Goal: Task Accomplishment & Management: Complete application form

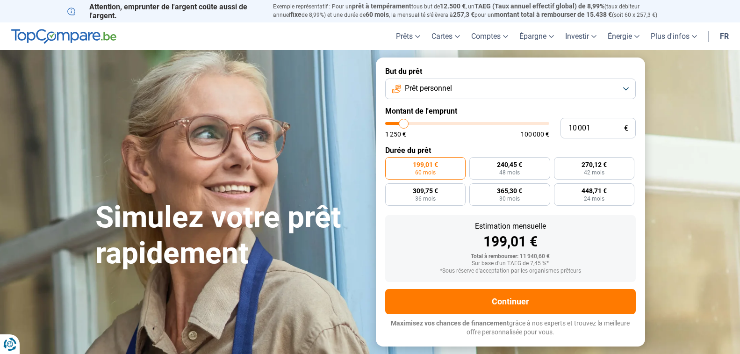
type input "12 000"
type input "12000"
type input "12 500"
type input "12500"
type input "15 500"
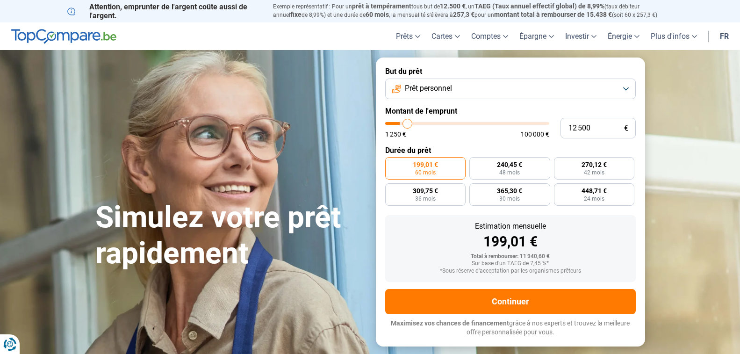
type input "15500"
type input "16 500"
type input "16500"
type input "18 000"
type input "18000"
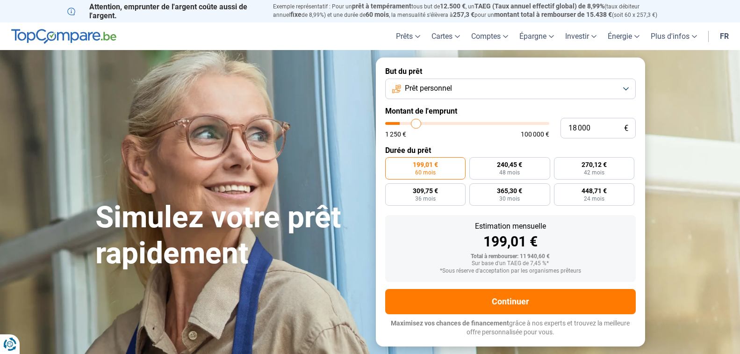
type input "18 750"
type input "18750"
type input "19 750"
type input "19750"
type input "20 750"
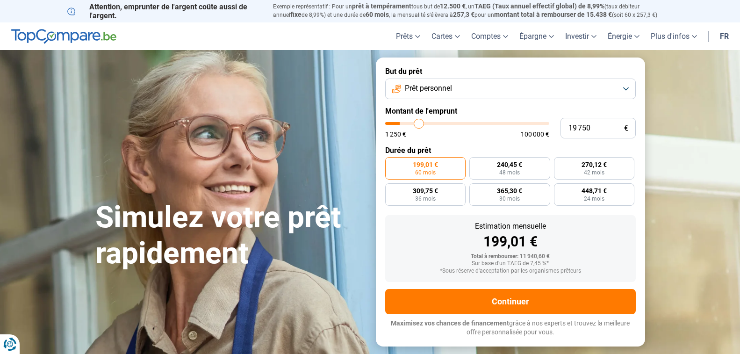
type input "20750"
type input "21 750"
type input "21750"
type input "22 000"
type input "22000"
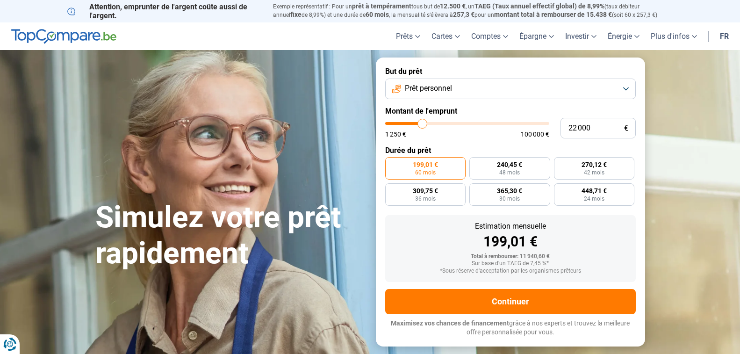
type input "22 250"
type input "22250"
type input "23 000"
type input "23000"
type input "23 500"
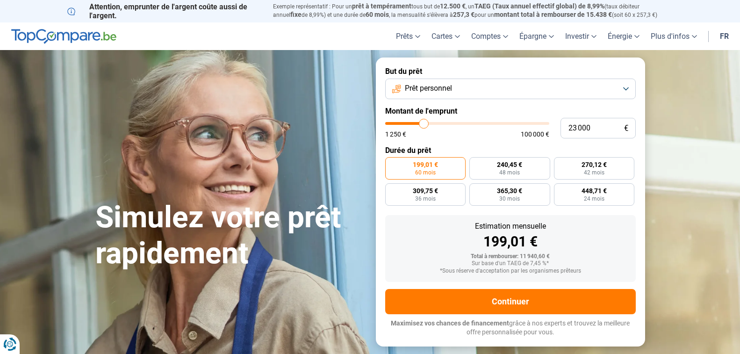
type input "23500"
type input "24 250"
type input "24250"
type input "24 500"
type input "24500"
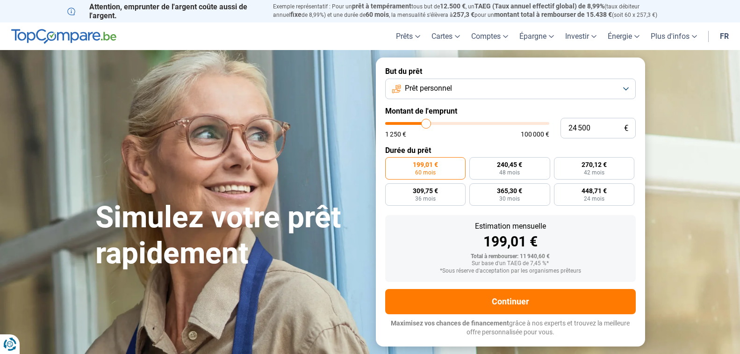
type input "24 750"
type input "24750"
type input "25 000"
type input "25000"
type input "26 000"
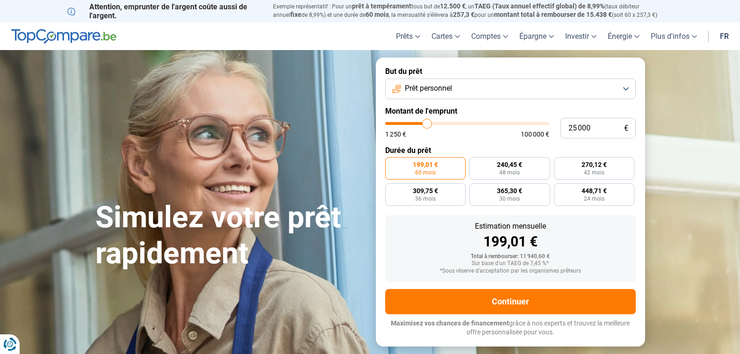
type input "26000"
type input "26 750"
type input "26750"
type input "27 750"
type input "27750"
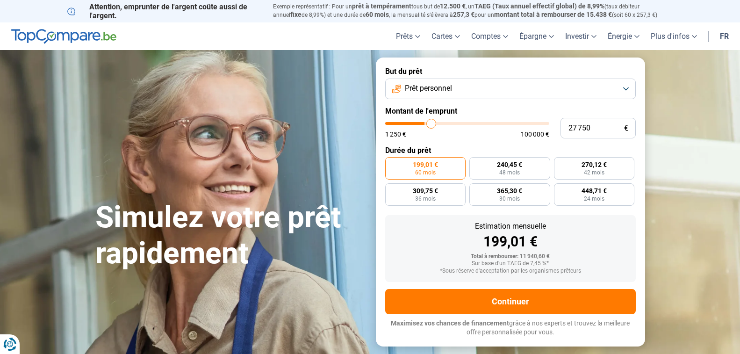
type input "28 750"
type input "28750"
type input "29 000"
type input "29000"
type input "29 500"
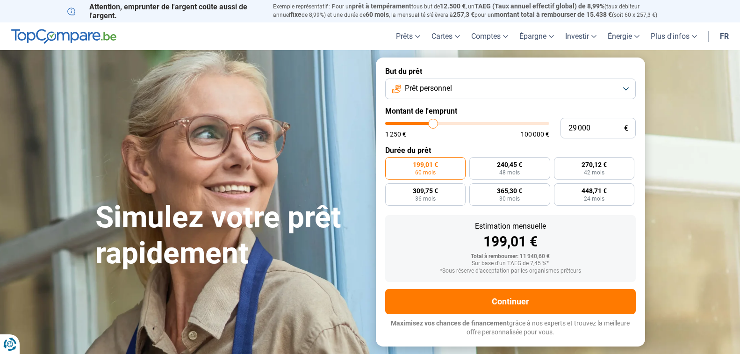
type input "29500"
type input "29 750"
type input "29750"
type input "30 250"
type input "30250"
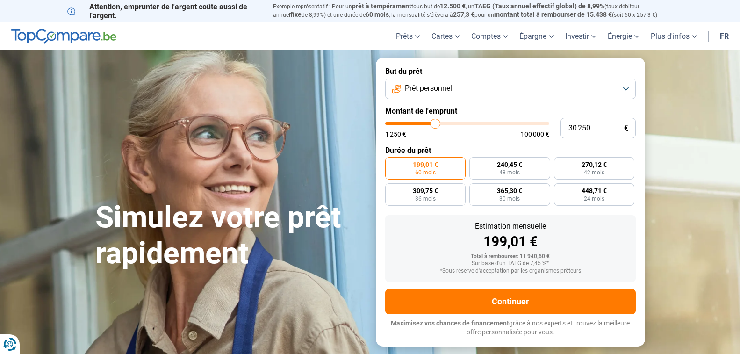
type input "30 500"
type input "30500"
type input "30 750"
type input "30750"
type input "32 000"
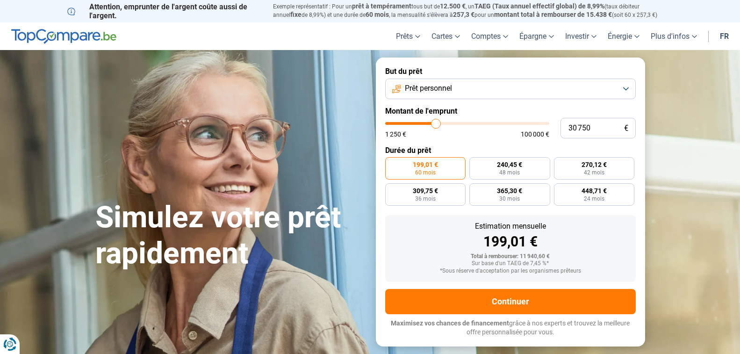
type input "32000"
type input "32 250"
type input "32250"
type input "32 750"
type input "32750"
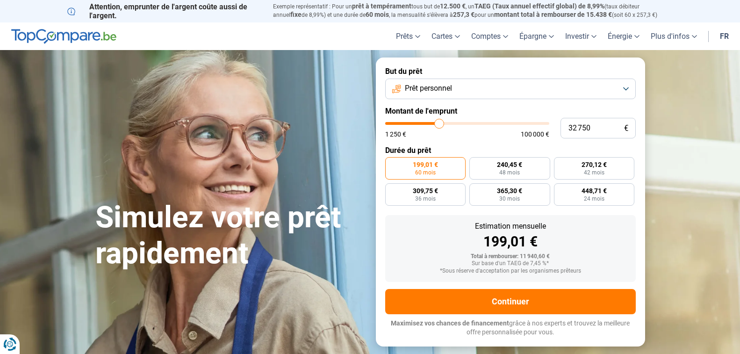
type input "33 500"
type input "33500"
type input "34 000"
type input "34000"
type input "34 750"
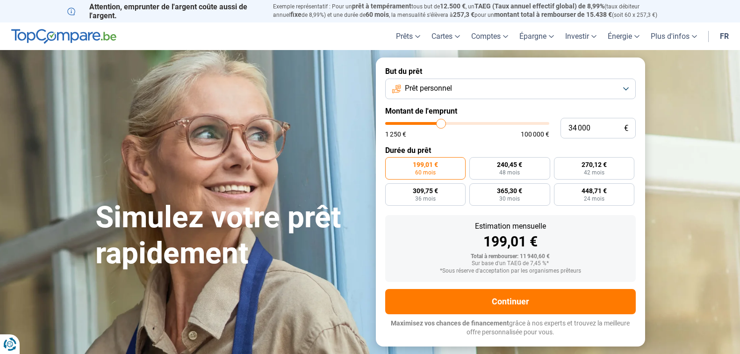
type input "34750"
type input "35 000"
type input "35000"
type input "35 250"
type input "35250"
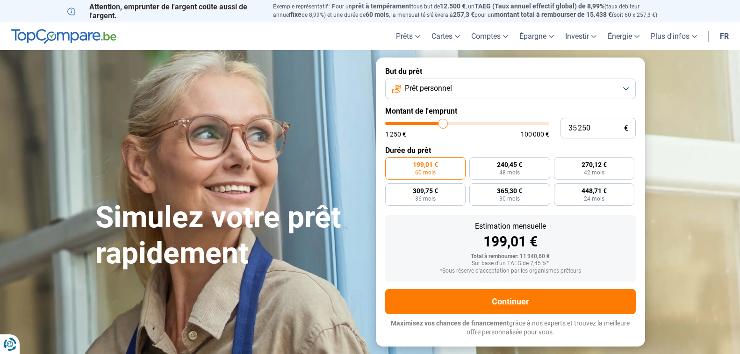
type input "35 500"
type input "35500"
type input "35 750"
type input "35750"
type input "36 750"
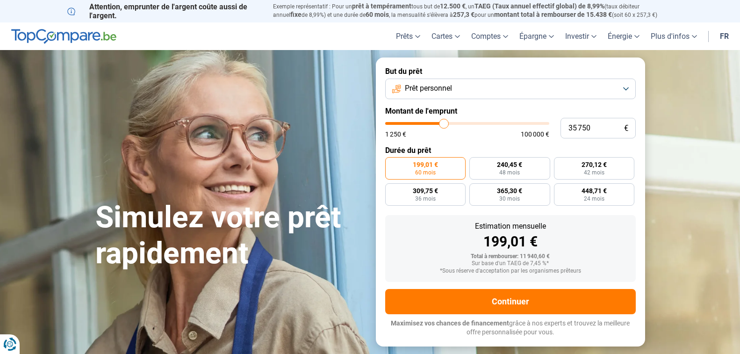
type input "36750"
type input "37 000"
type input "37000"
type input "38 000"
type input "38000"
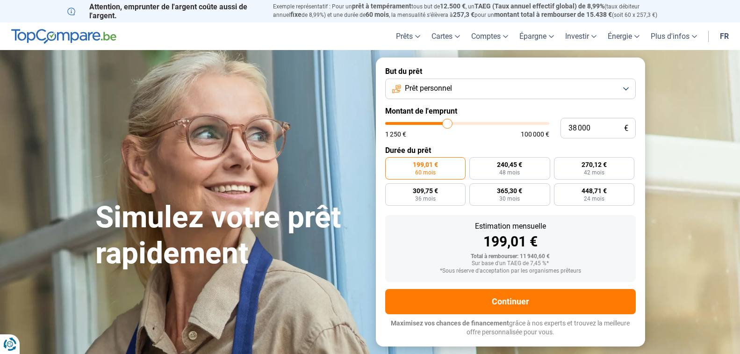
type input "38 250"
type input "38250"
type input "38 500"
type input "38500"
type input "39 250"
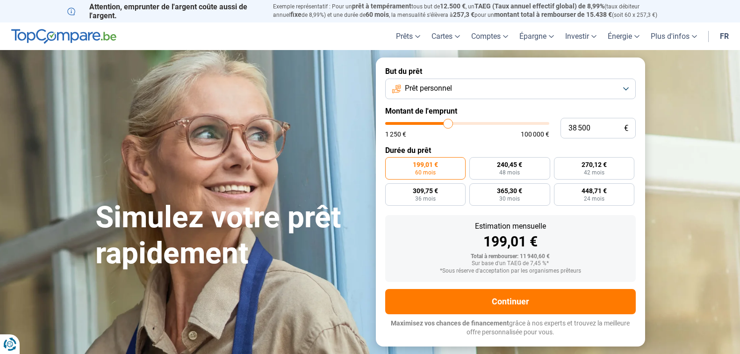
type input "39250"
type input "40 000"
type input "40000"
type input "40 250"
type input "40250"
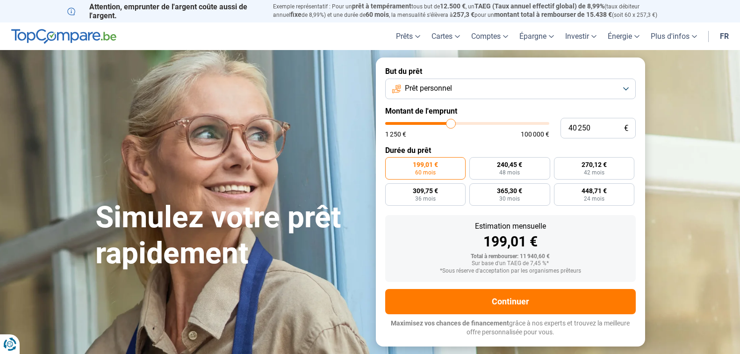
type input "41 000"
type input "41000"
type input "41 500"
type input "41500"
type input "42 000"
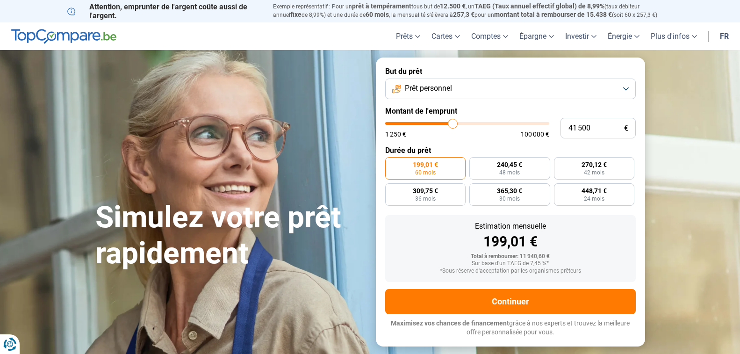
type input "42000"
type input "42 250"
type input "42250"
type input "42 500"
type input "42500"
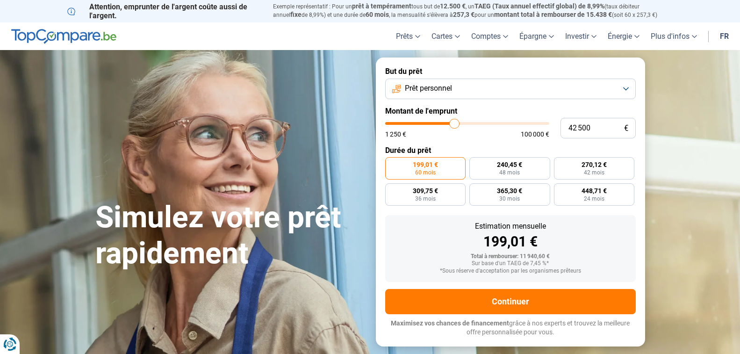
type input "43 500"
type input "43500"
type input "43 750"
type input "43750"
type input "44 250"
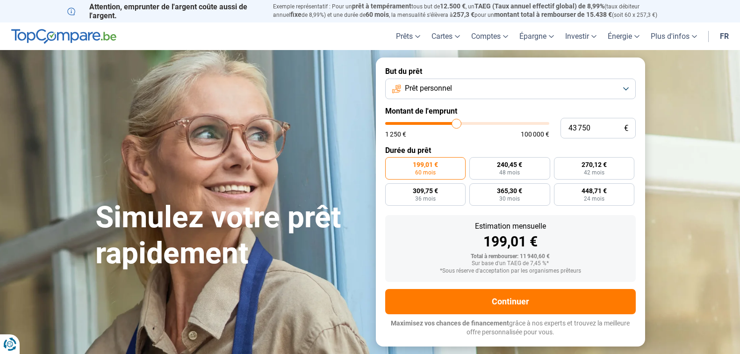
type input "44250"
type input "45 250"
type input "45250"
type input "45 500"
type input "45500"
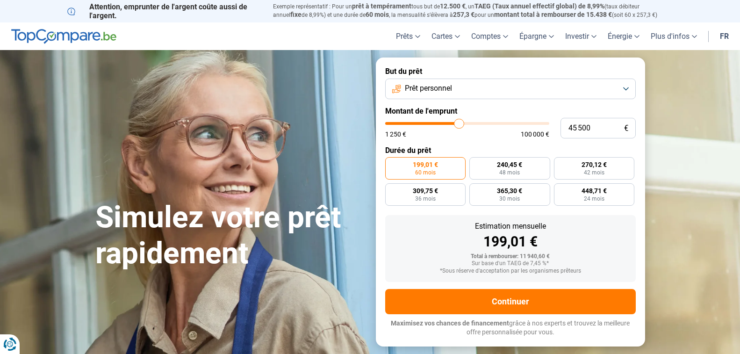
type input "45 750"
type input "45750"
type input "46 750"
type input "46750"
type input "47 000"
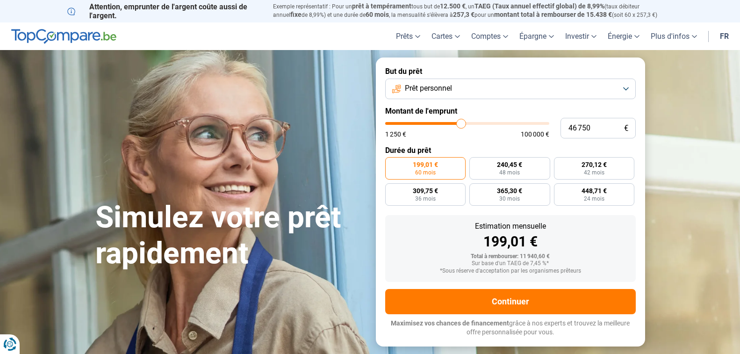
type input "47000"
type input "47 500"
type input "47500"
type input "48 000"
type input "48000"
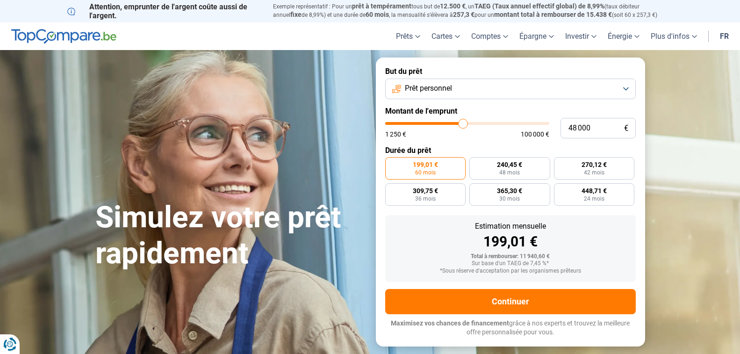
type input "49 000"
type input "49000"
type input "50 250"
type input "50250"
type input "51 000"
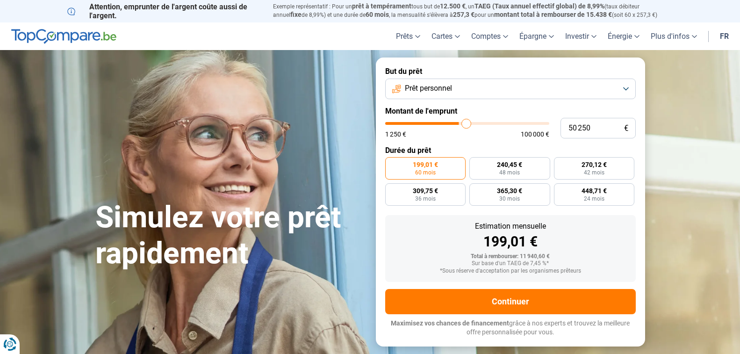
type input "51000"
type input "51 500"
type input "51500"
type input "52 500"
type input "52500"
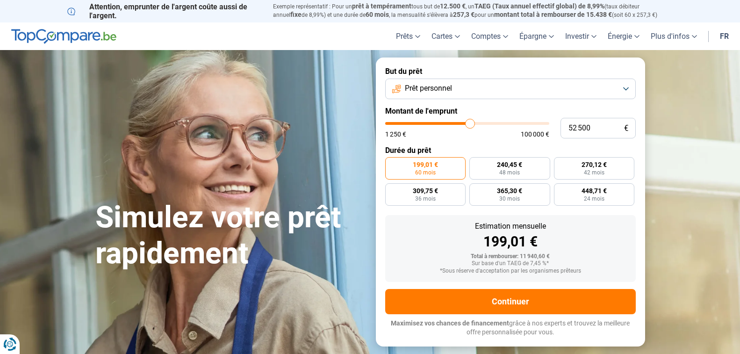
type input "52 750"
type input "52750"
type input "53 000"
type input "53000"
type input "53 250"
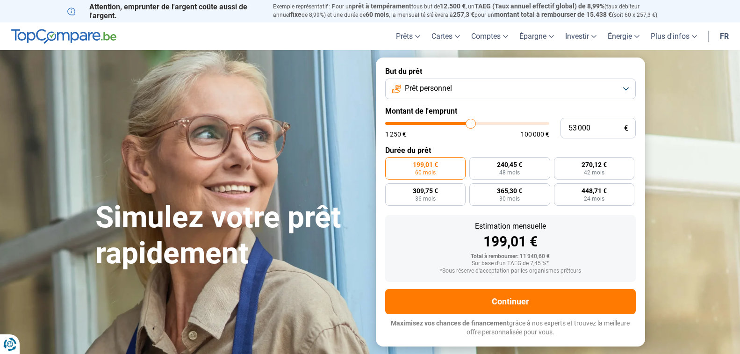
type input "53250"
type input "54 000"
type input "54000"
type input "54 250"
type input "54250"
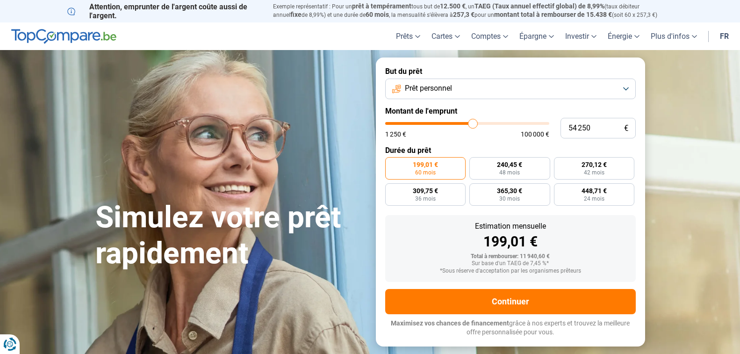
type input "54 750"
type input "54750"
type input "55 500"
type input "55500"
type input "55 750"
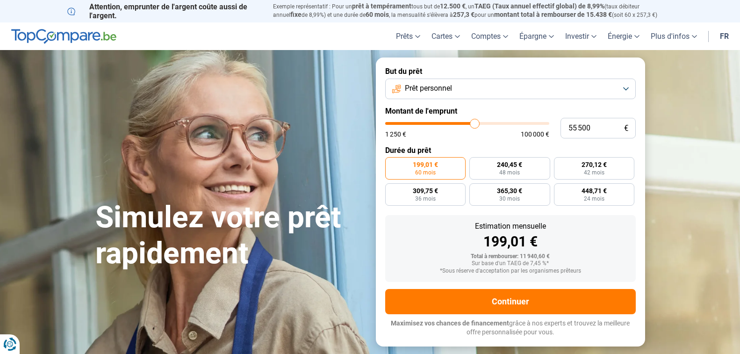
type input "55750"
type input "56 000"
type input "56000"
type input "57 750"
type input "57750"
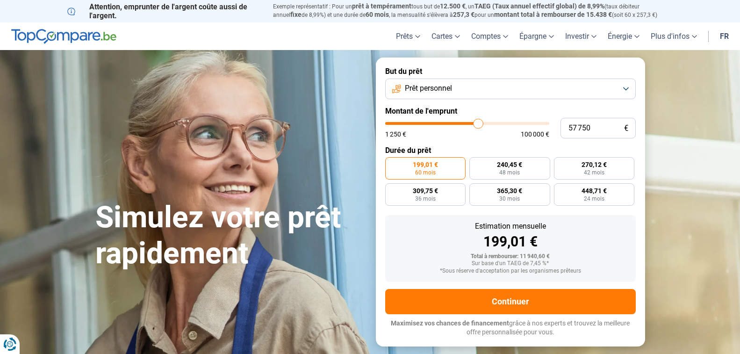
type input "58 000"
type input "58000"
type input "58 750"
type input "58750"
type input "59 000"
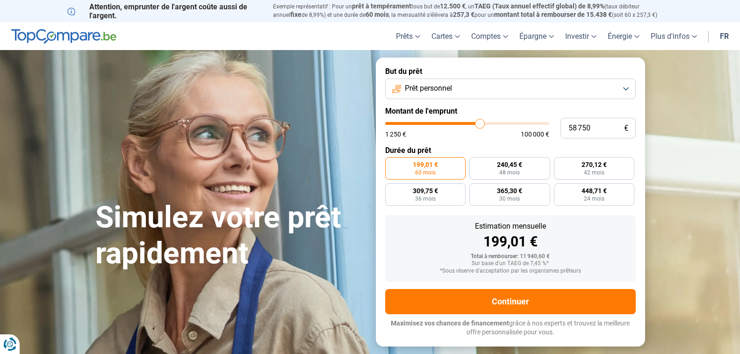
type input "59000"
type input "60 000"
drag, startPoint x: 406, startPoint y: 123, endPoint x: 482, endPoint y: 122, distance: 75.3
type input "60000"
click at [482, 122] on input "range" at bounding box center [467, 123] width 164 height 3
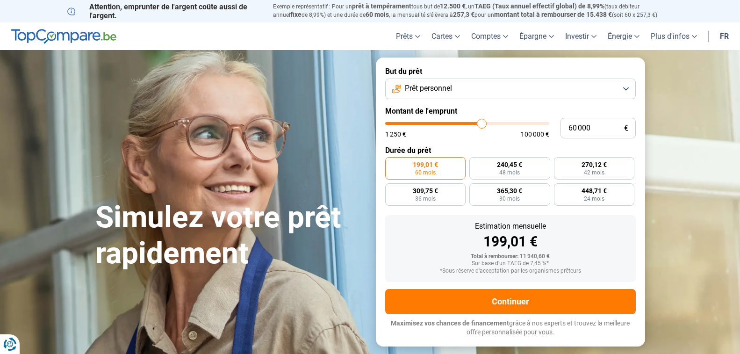
radio input "false"
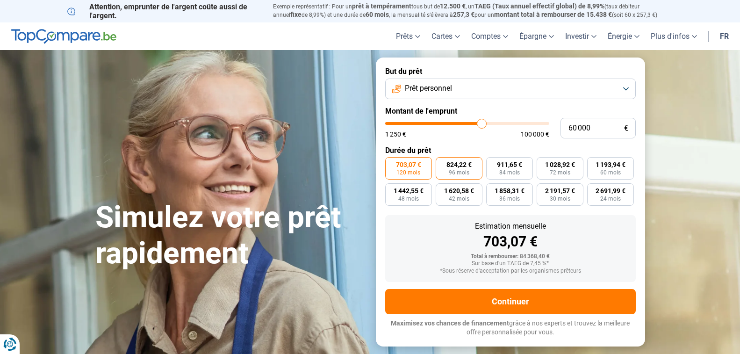
click at [456, 173] on span "96 mois" at bounding box center [459, 173] width 21 height 6
click at [442, 163] on input "824,22 € 96 mois" at bounding box center [439, 160] width 6 height 6
radio input "true"
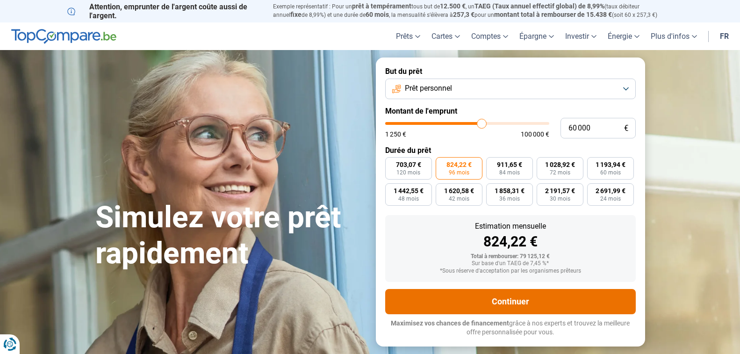
click at [508, 297] on button "Continuer" at bounding box center [510, 301] width 251 height 25
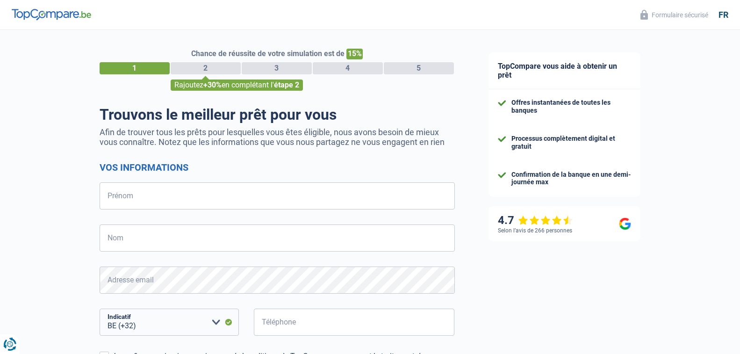
select select "32"
